Goal: Consume media (video, audio): Consume media (video, audio)

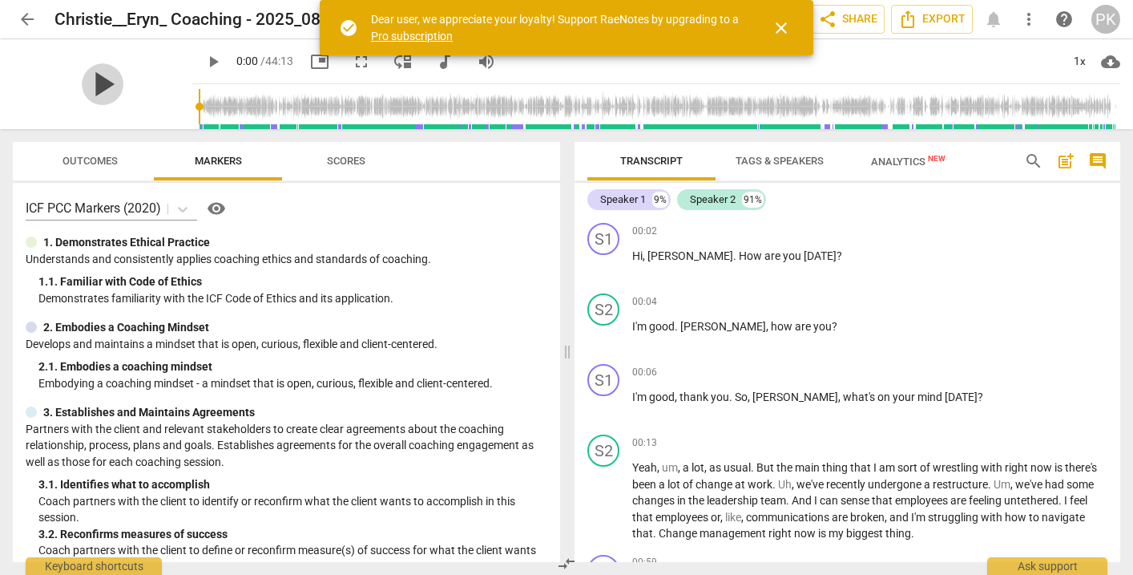
click at [94, 81] on span "play_arrow" at bounding box center [103, 84] width 42 height 42
click at [204, 63] on span "pause" at bounding box center [213, 61] width 19 height 19
click at [204, 63] on span "play_arrow" at bounding box center [213, 61] width 19 height 19
click at [790, 20] on span "close" at bounding box center [781, 27] width 19 height 19
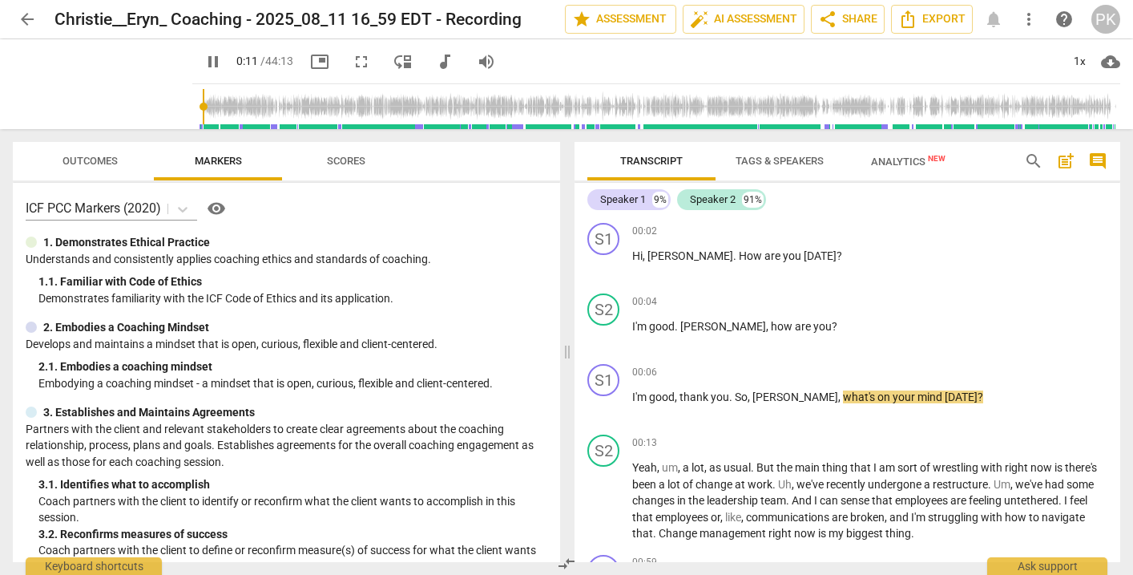
click at [199, 101] on input "range" at bounding box center [660, 106] width 922 height 51
click at [204, 58] on span "pause" at bounding box center [213, 61] width 19 height 19
click at [204, 61] on span "play_arrow" at bounding box center [213, 61] width 19 height 19
click at [204, 61] on span "pause" at bounding box center [213, 61] width 19 height 19
drag, startPoint x: 187, startPoint y: 99, endPoint x: 202, endPoint y: 101, distance: 15.3
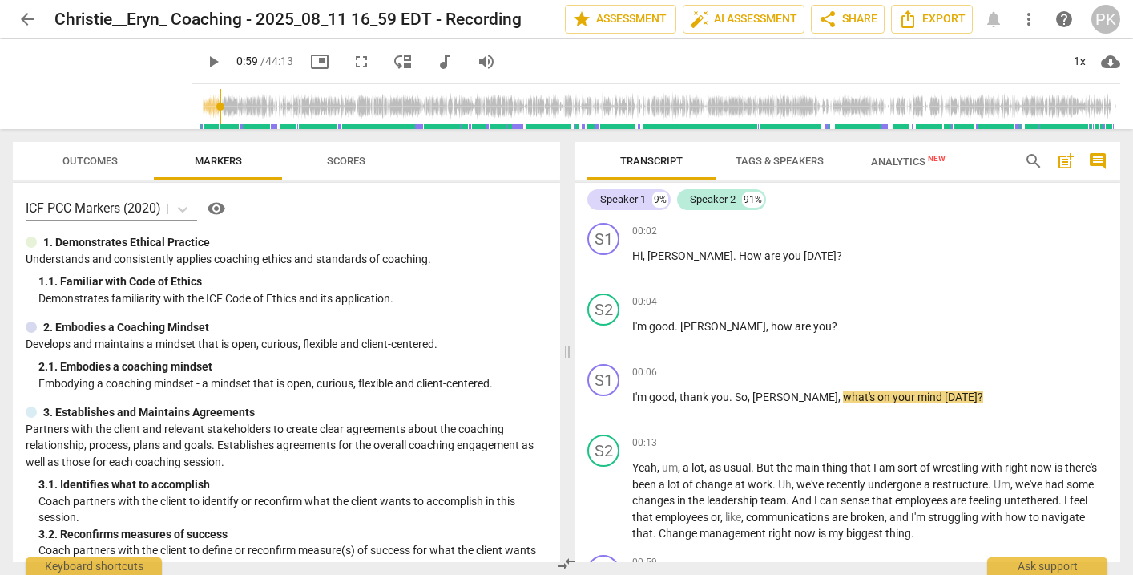
click at [202, 101] on input "range" at bounding box center [660, 106] width 922 height 51
drag, startPoint x: 200, startPoint y: 102, endPoint x: 183, endPoint y: 102, distance: 16.8
type input "9"
click at [199, 102] on input "range" at bounding box center [660, 106] width 922 height 51
click at [204, 63] on span "play_arrow" at bounding box center [213, 61] width 19 height 19
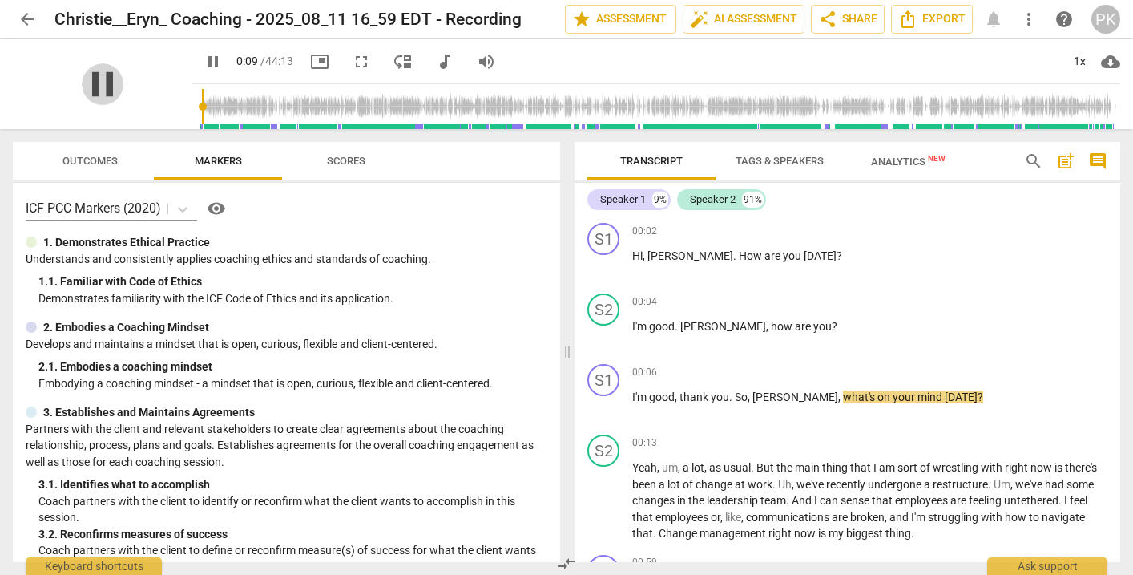
click at [98, 83] on span "pause" at bounding box center [103, 84] width 42 height 42
click at [98, 83] on span "play_arrow" at bounding box center [103, 84] width 42 height 42
drag, startPoint x: 129, startPoint y: 99, endPoint x: 135, endPoint y: 91, distance: 10.3
click at [135, 91] on div "pause" at bounding box center [103, 84] width 180 height 90
click at [204, 62] on span "pause" at bounding box center [213, 61] width 19 height 19
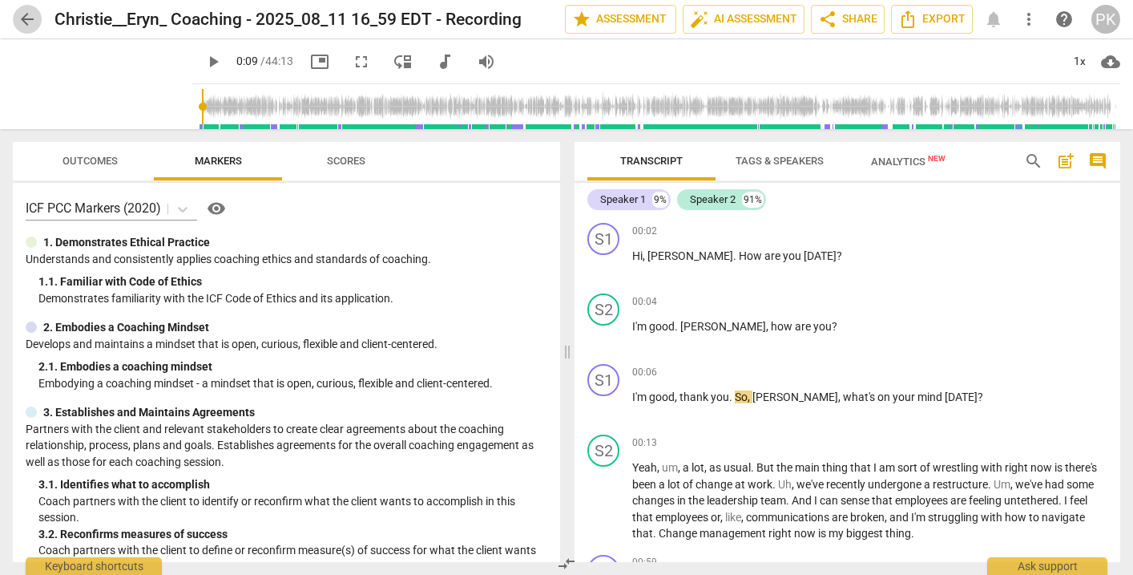
click at [26, 20] on span "arrow_back" at bounding box center [27, 19] width 19 height 19
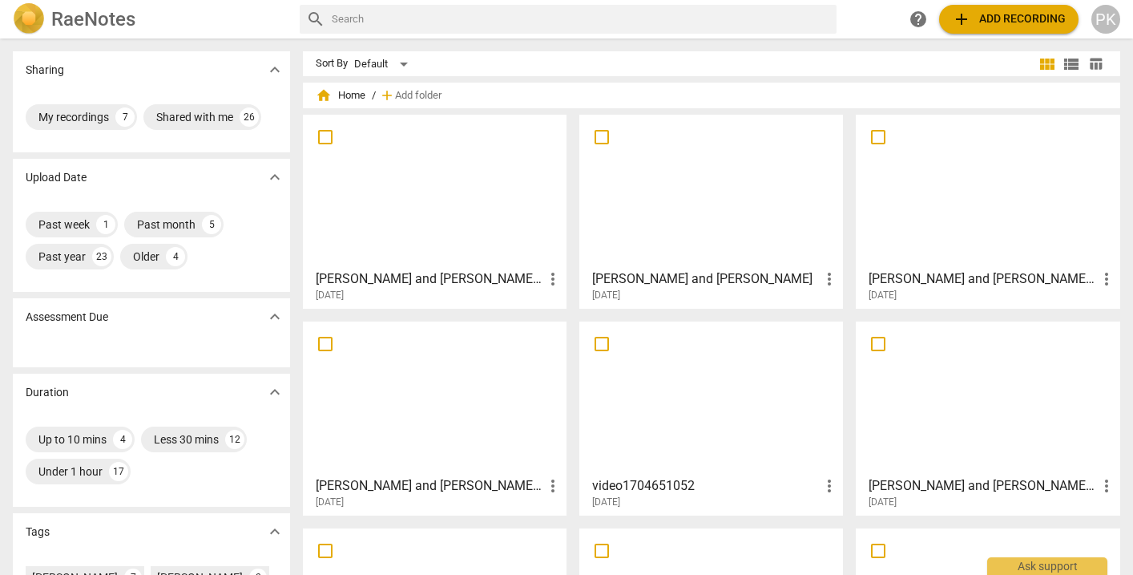
click at [507, 208] on div at bounding box center [435, 191] width 253 height 142
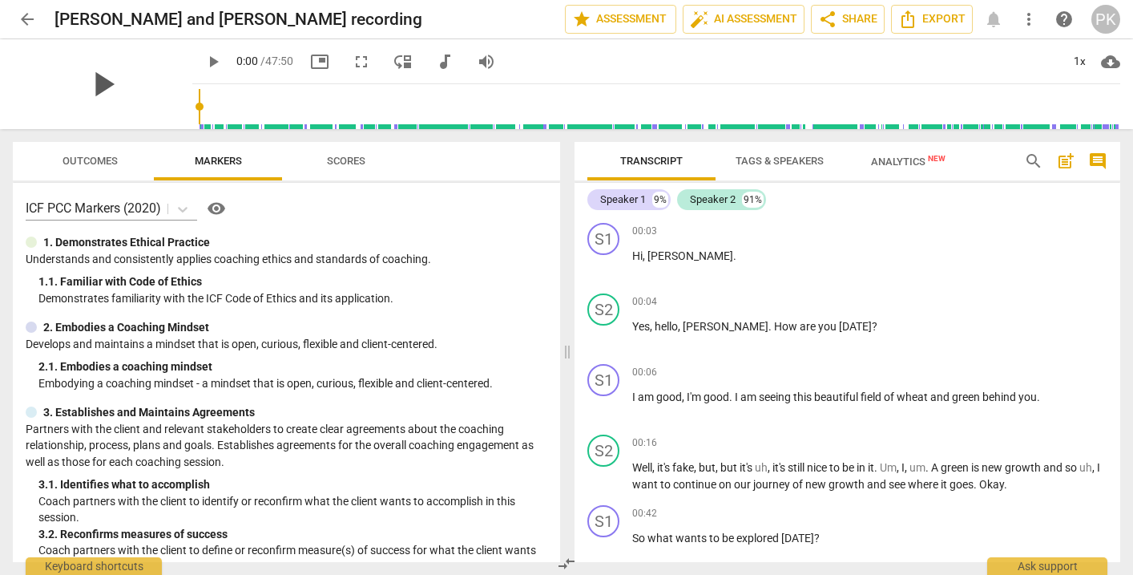
click at [101, 84] on span "play_arrow" at bounding box center [103, 84] width 42 height 42
click at [1090, 61] on div "1x" at bounding box center [1080, 62] width 30 height 26
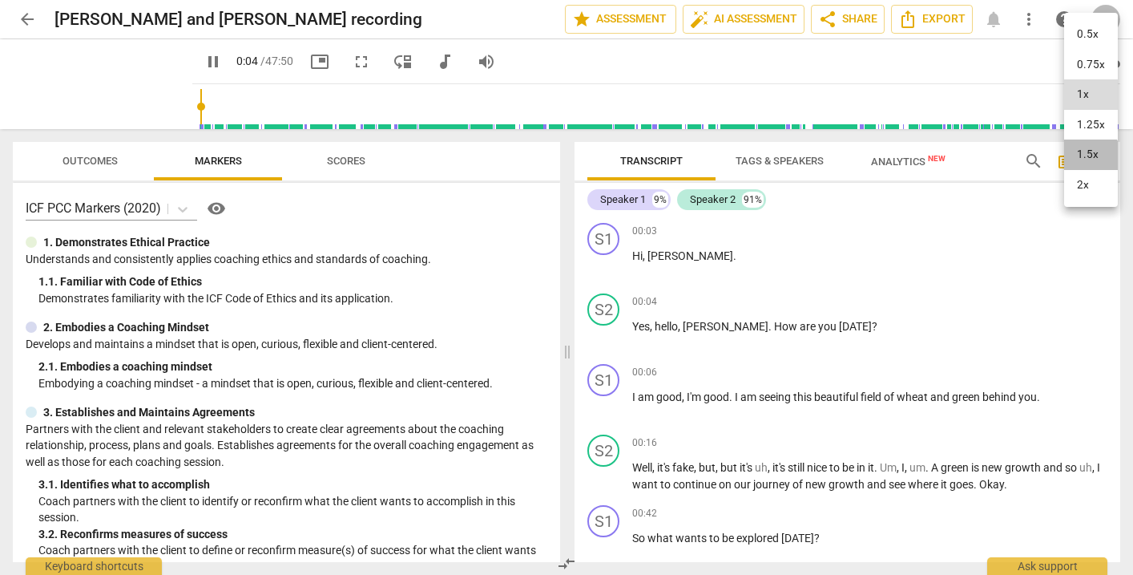
click at [1084, 155] on li "1.5x" at bounding box center [1092, 154] width 54 height 30
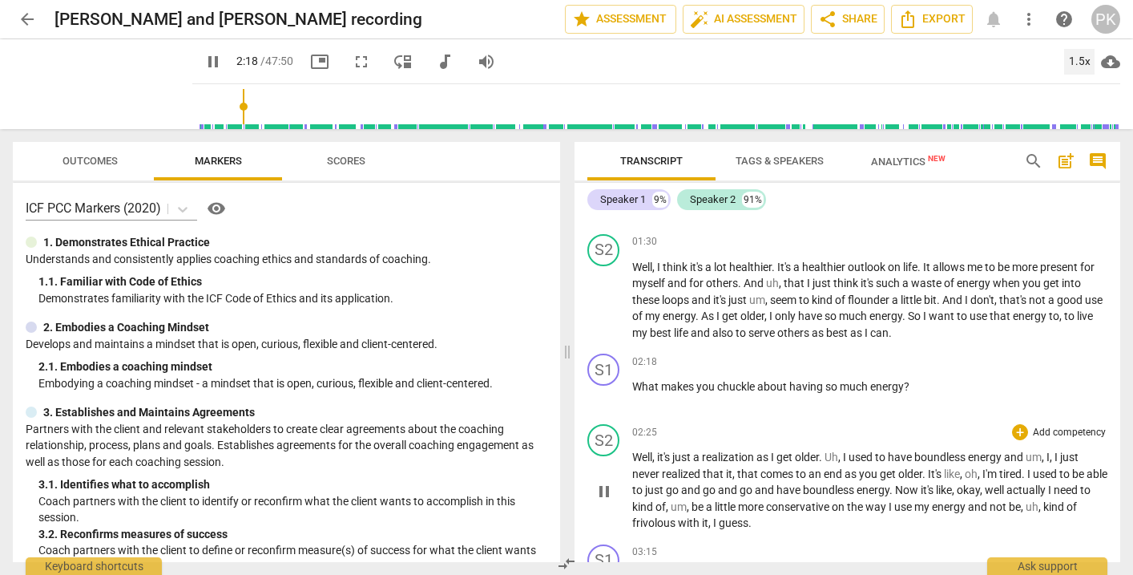
scroll to position [533, 0]
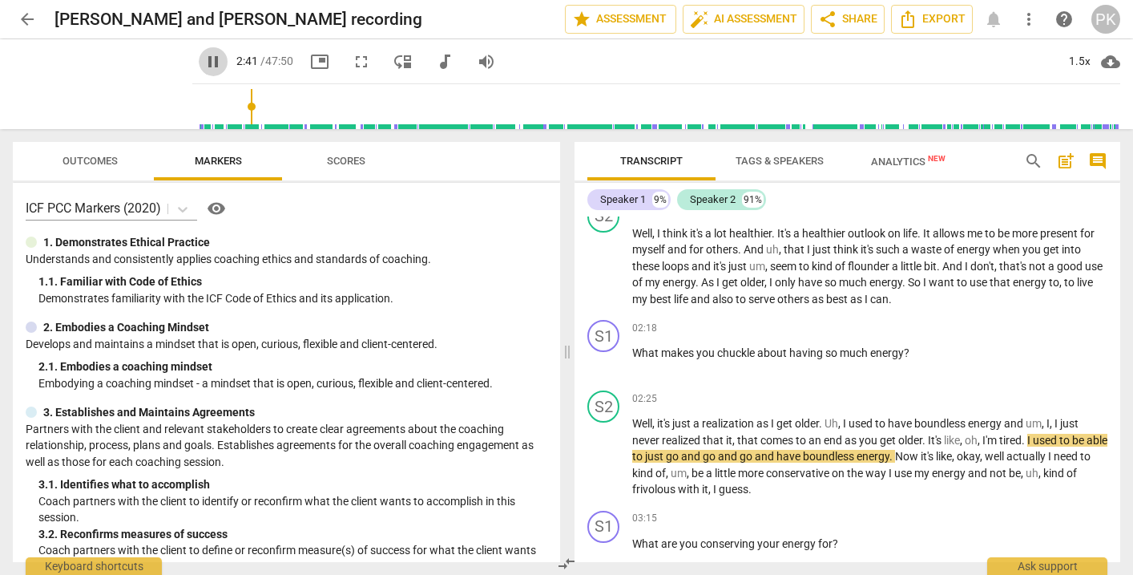
click at [204, 61] on span "pause" at bounding box center [213, 61] width 19 height 19
click at [204, 61] on span "play_arrow" at bounding box center [213, 61] width 19 height 19
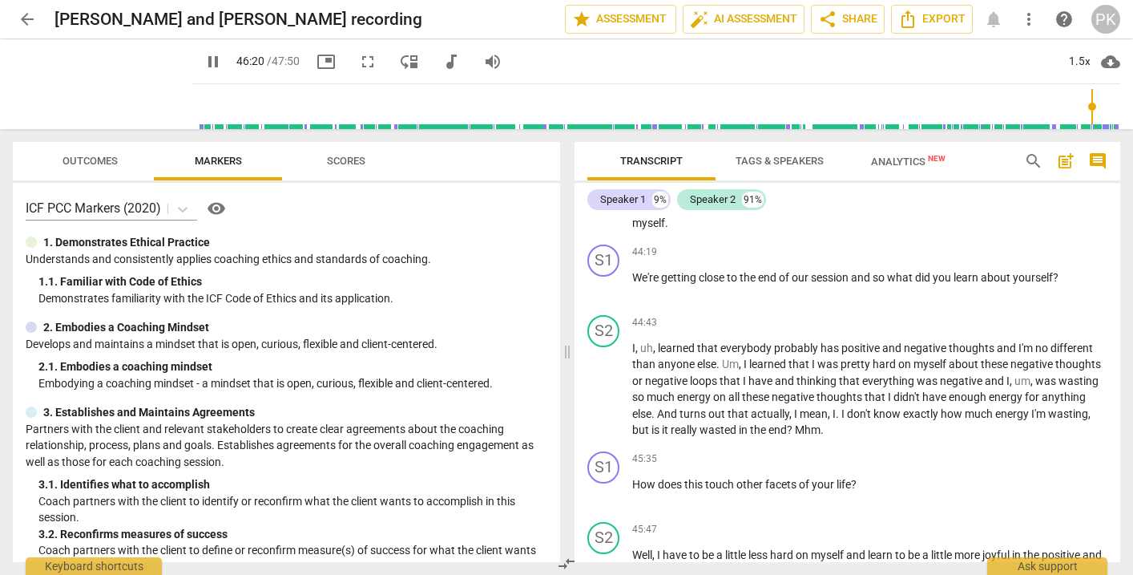
scroll to position [7935, 0]
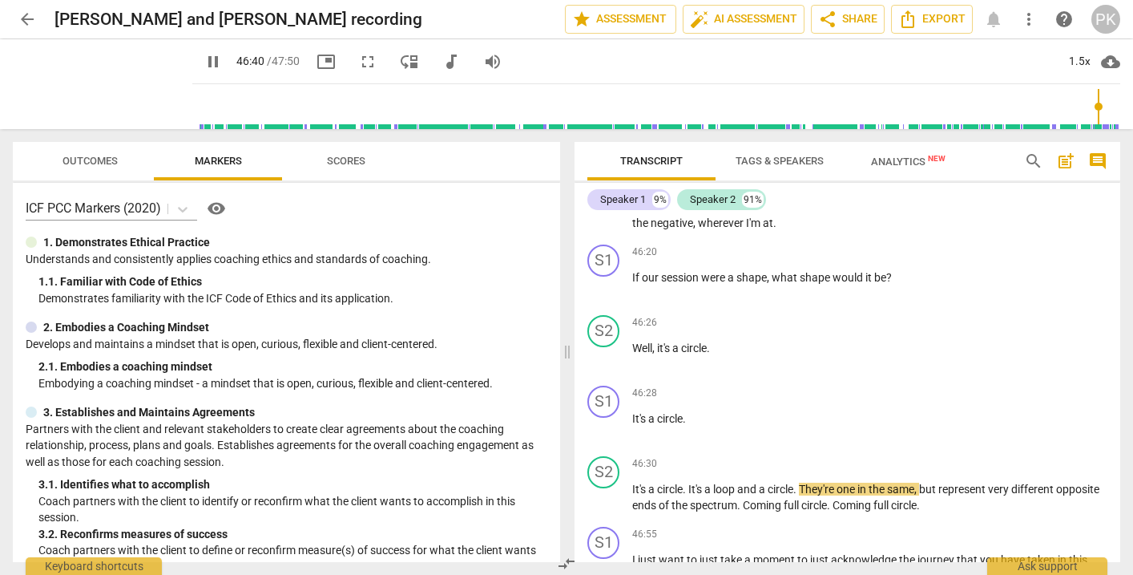
type input "2801"
click at [32, 23] on span "arrow_back" at bounding box center [27, 19] width 19 height 19
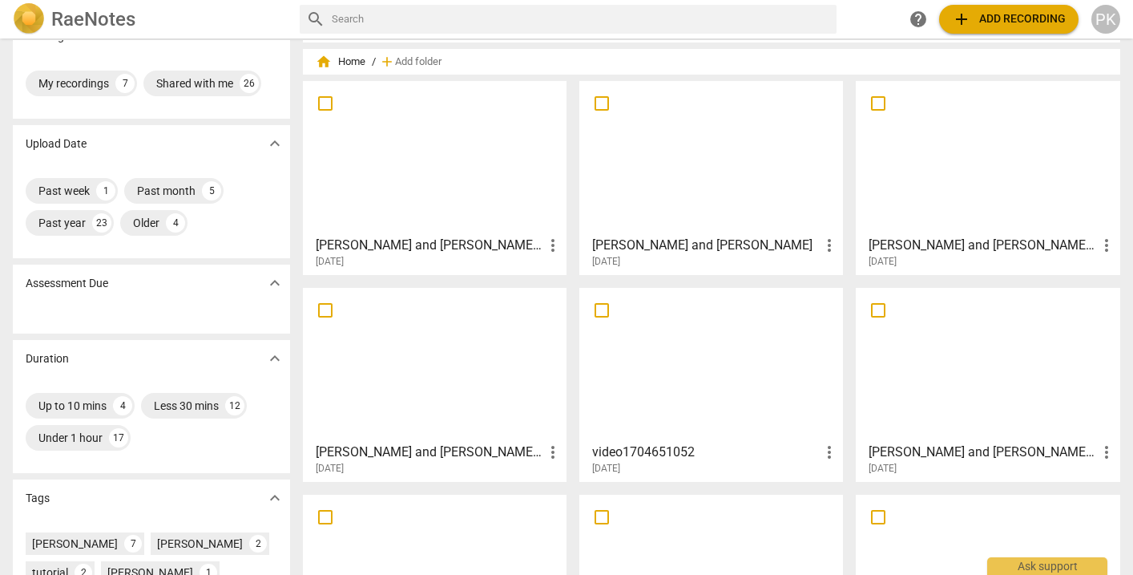
scroll to position [35, 0]
